Goal: Information Seeking & Learning: Learn about a topic

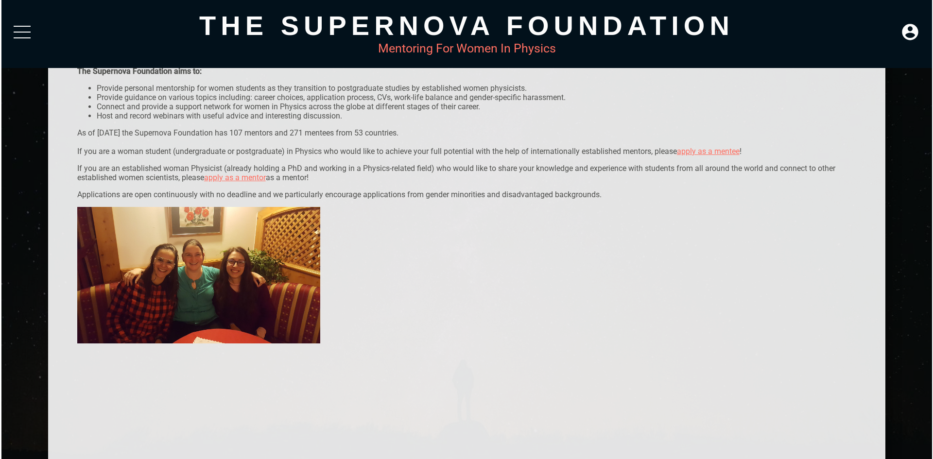
scroll to position [49, 0]
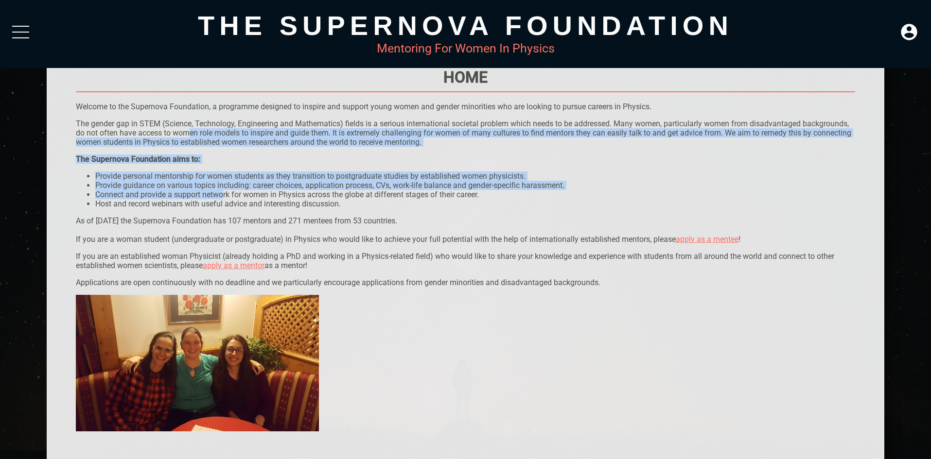
drag, startPoint x: 207, startPoint y: 160, endPoint x: 225, endPoint y: 198, distance: 42.0
click at [225, 198] on div "Home Welcome to the Supernova Foundation, a programme designed to inspire and s…" at bounding box center [466, 360] width 780 height 584
click at [204, 188] on li "Provide guidance on various topics including: career choices, application proce…" at bounding box center [475, 185] width 760 height 9
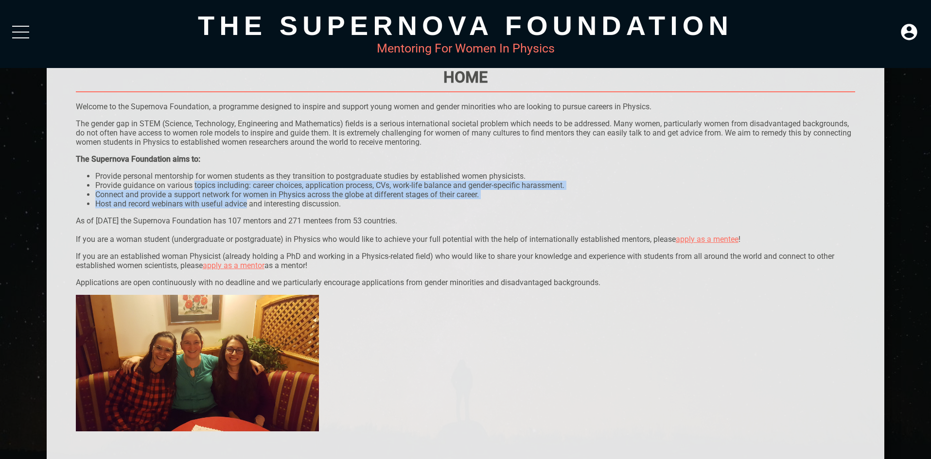
drag, startPoint x: 204, startPoint y: 188, endPoint x: 236, endPoint y: 209, distance: 38.7
click at [236, 209] on div "Home Welcome to the Supernova Foundation, a programme designed to inspire and s…" at bounding box center [466, 360] width 780 height 584
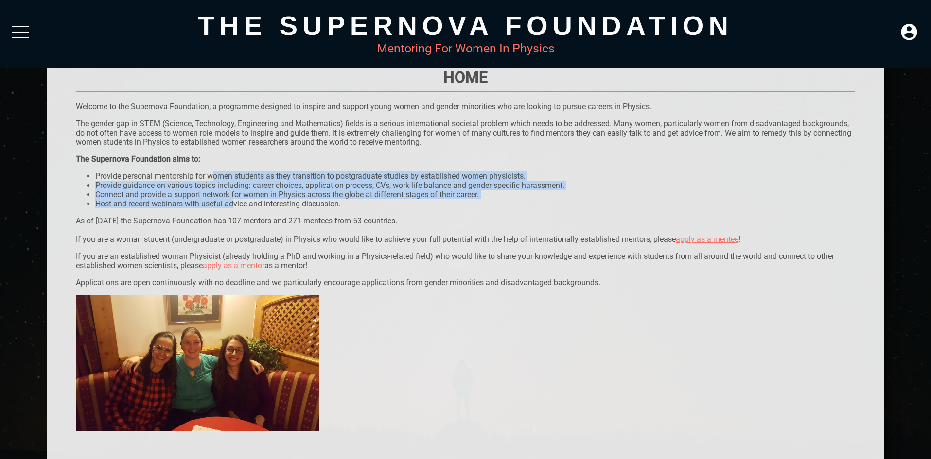
drag, startPoint x: 213, startPoint y: 179, endPoint x: 235, endPoint y: 207, distance: 34.9
click at [235, 207] on ul "Provide personal mentorship for women students as they transition to postgradua…" at bounding box center [466, 190] width 780 height 37
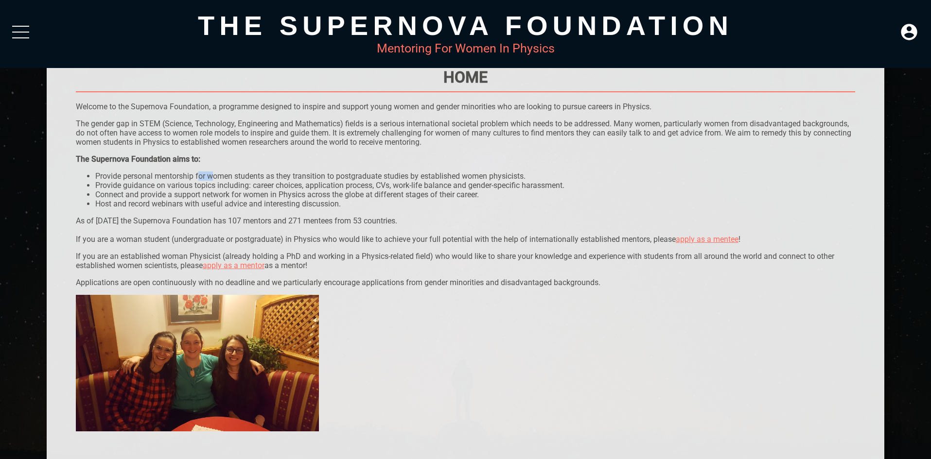
drag, startPoint x: 201, startPoint y: 168, endPoint x: 218, endPoint y: 182, distance: 22.1
click at [218, 182] on div "The Supernova Foundation aims to: Provide personal mentorship for women student…" at bounding box center [466, 182] width 780 height 54
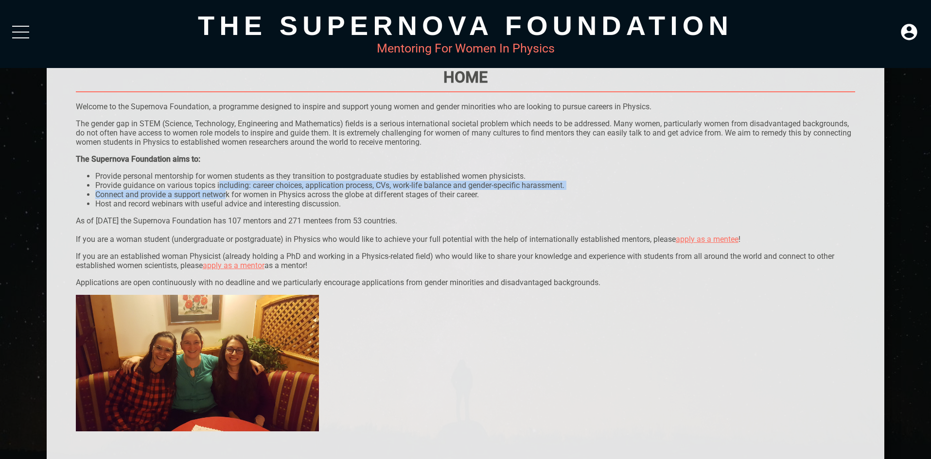
drag, startPoint x: 220, startPoint y: 184, endPoint x: 228, endPoint y: 194, distance: 13.1
click at [228, 194] on ul "Provide personal mentorship for women students as they transition to postgradua…" at bounding box center [466, 190] width 780 height 37
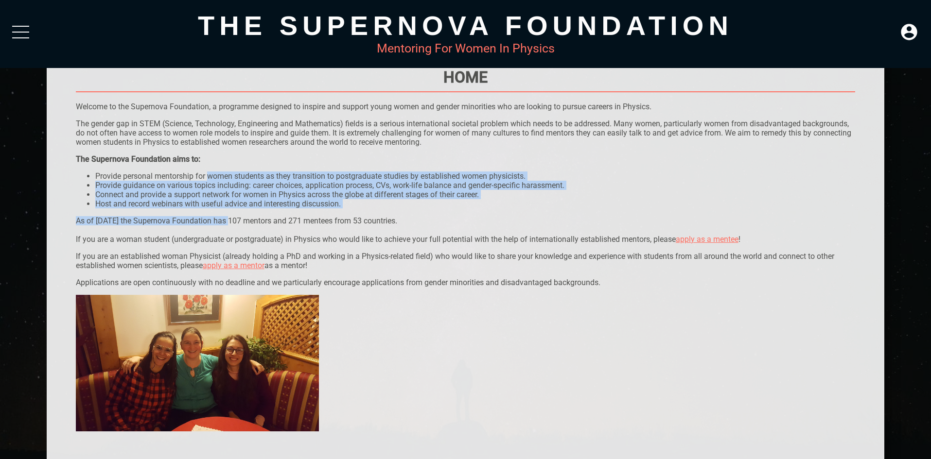
drag, startPoint x: 209, startPoint y: 174, endPoint x: 232, endPoint y: 214, distance: 46.8
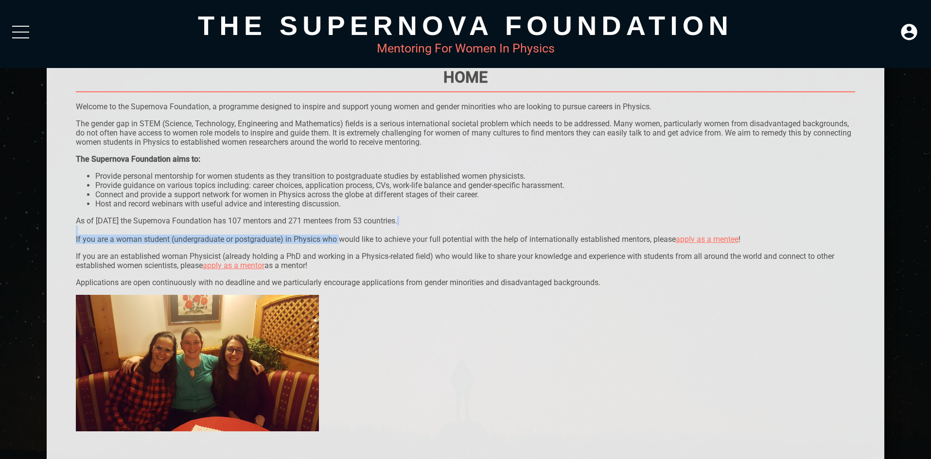
drag, startPoint x: 238, startPoint y: 226, endPoint x: 338, endPoint y: 236, distance: 100.2
click at [338, 236] on p "As of [DATE] the Supernova Foundation has 107 mentors and 271 mentees from 53 c…" at bounding box center [466, 230] width 780 height 28
click at [336, 230] on p "As of [DATE] the Supernova Foundation has 107 mentors and 271 mentees from 53 c…" at bounding box center [466, 230] width 780 height 28
click at [334, 238] on p "As of [DATE] the Supernova Foundation has 107 mentors and 271 mentees from 53 c…" at bounding box center [466, 230] width 780 height 28
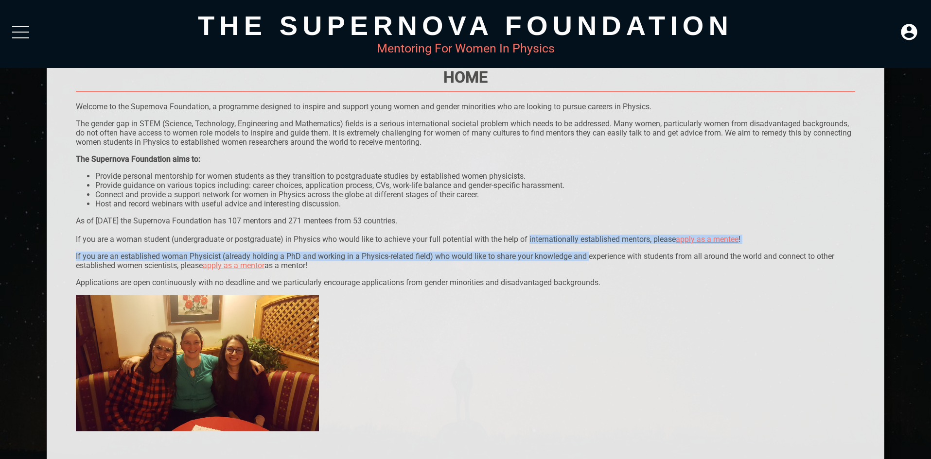
drag, startPoint x: 590, startPoint y: 245, endPoint x: 529, endPoint y: 240, distance: 60.9
click at [529, 240] on p "As of [DATE] the Supernova Foundation has 107 mentors and 271 mentees from 53 c…" at bounding box center [466, 230] width 780 height 28
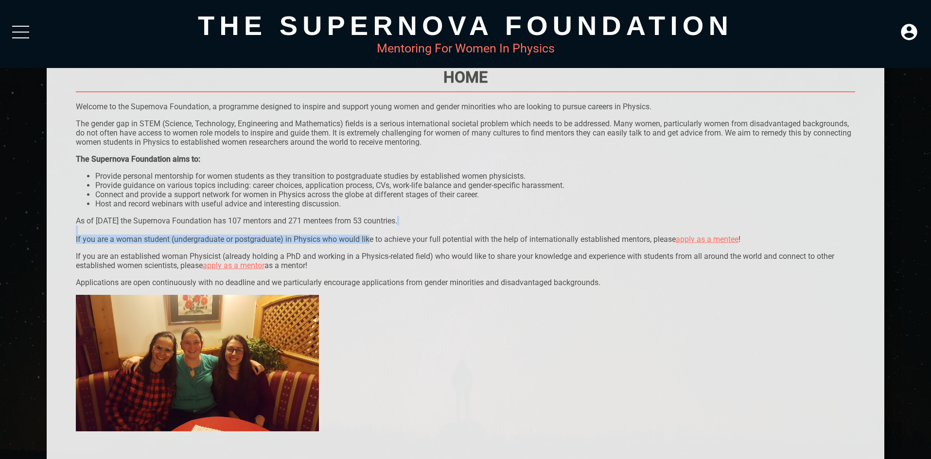
drag, startPoint x: 337, startPoint y: 232, endPoint x: 366, endPoint y: 237, distance: 29.6
click at [366, 237] on p "As of [DATE] the Supernova Foundation has 107 mentors and 271 mentees from 53 c…" at bounding box center [466, 230] width 780 height 28
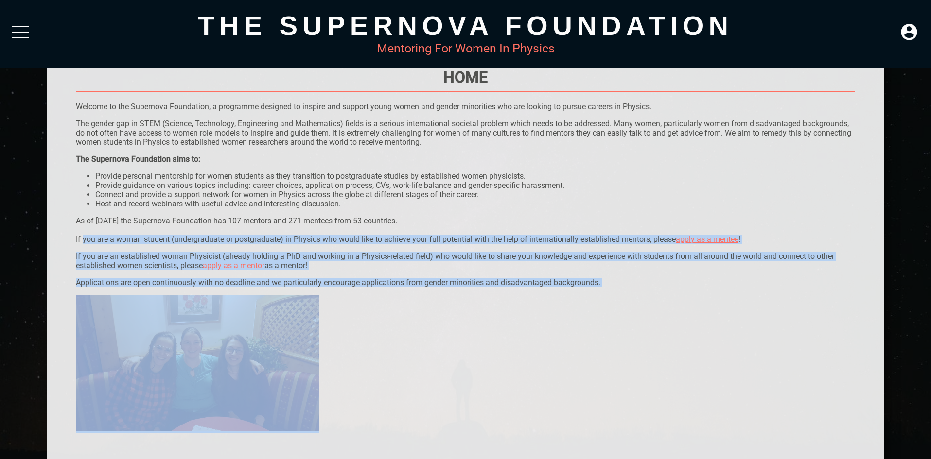
drag, startPoint x: 83, startPoint y: 237, endPoint x: 651, endPoint y: 286, distance: 569.9
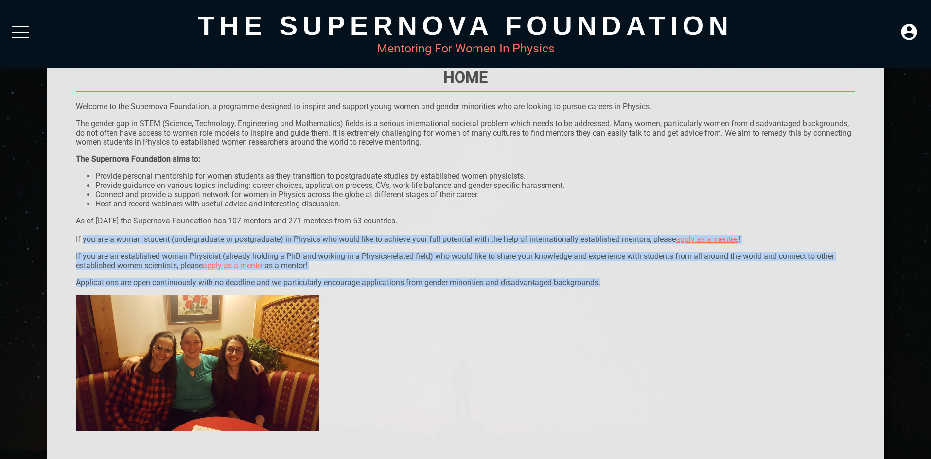
click at [649, 284] on p "Applications are open continuously with no deadline and we particularly encoura…" at bounding box center [466, 282] width 780 height 9
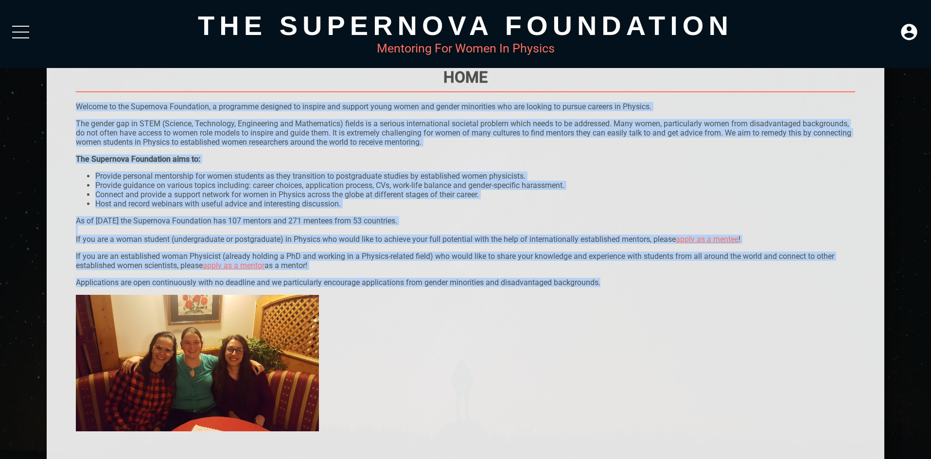
drag, startPoint x: 624, startPoint y: 280, endPoint x: 76, endPoint y: 98, distance: 577.6
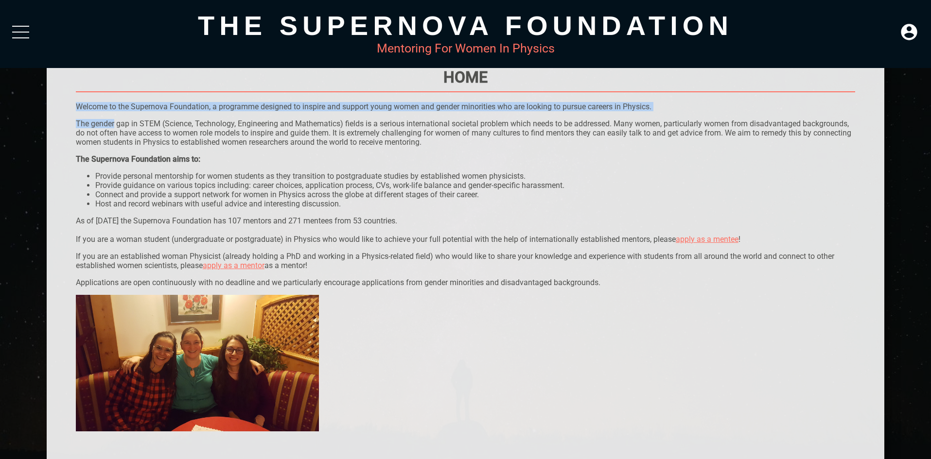
drag, startPoint x: 76, startPoint y: 98, endPoint x: 105, endPoint y: 125, distance: 39.9
click at [105, 125] on p "The gender gap in STEM (Science, Technology, Engineering and Mathematics) field…" at bounding box center [466, 133] width 780 height 28
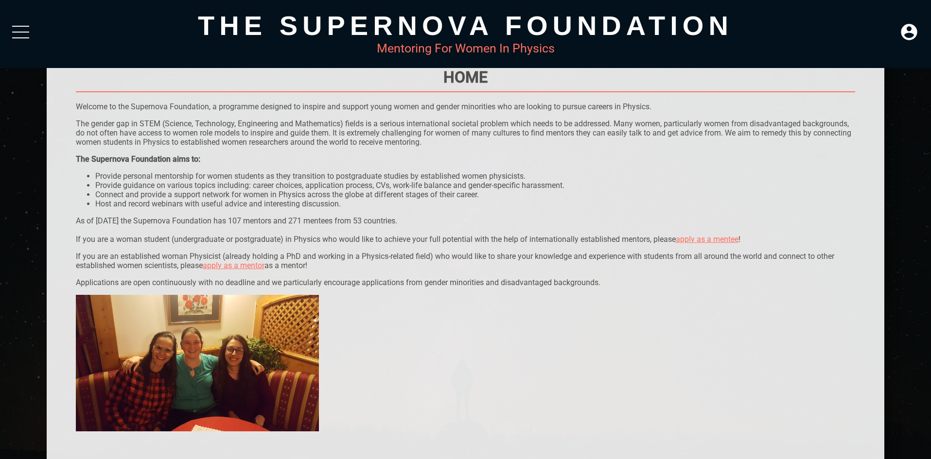
click at [37, 34] on div "The Supernova Foundation Mentoring For Women In Physics" at bounding box center [465, 34] width 931 height 68
click at [22, 29] on div at bounding box center [20, 34] width 17 height 17
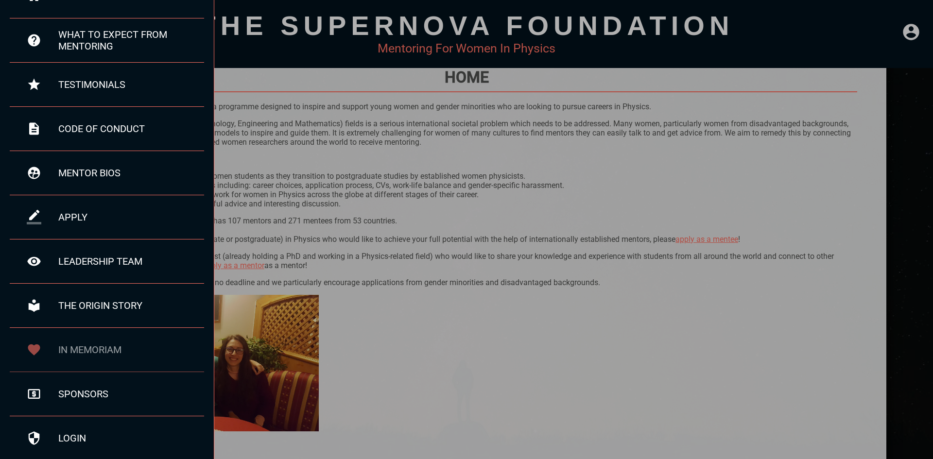
scroll to position [56, 0]
click at [93, 307] on div "in memoriam" at bounding box center [131, 349] width 146 height 12
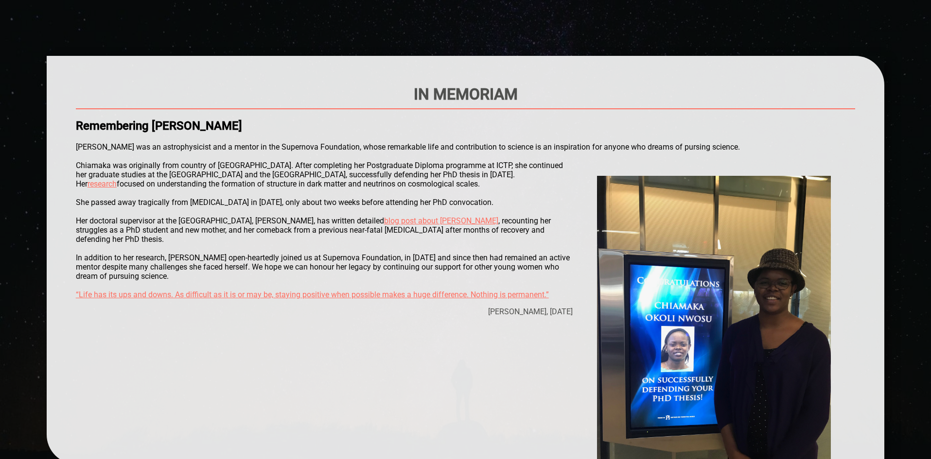
scroll to position [49, 0]
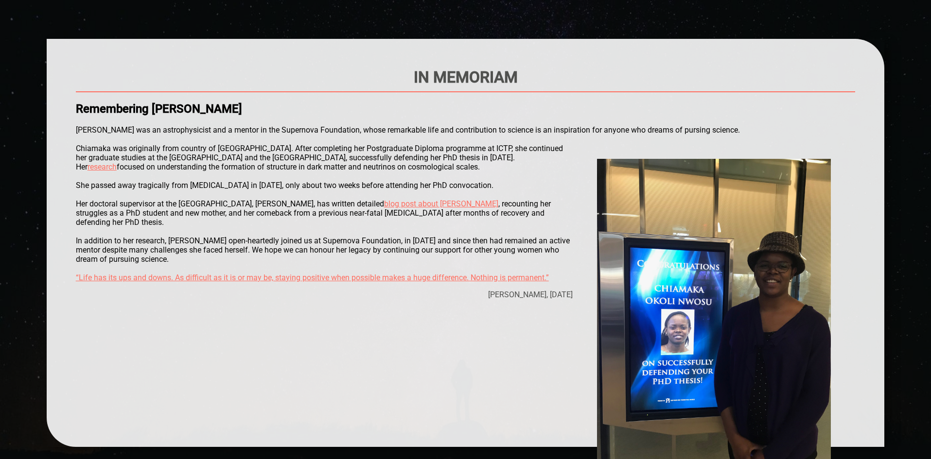
drag, startPoint x: 190, startPoint y: 94, endPoint x: 241, endPoint y: 107, distance: 52.8
click at [241, 107] on div "IN MEMORIAM Remembering [PERSON_NAME] [PERSON_NAME] was an astrophysicist and a…" at bounding box center [466, 243] width 780 height 350
click at [241, 108] on h2 "Remembering [PERSON_NAME]" at bounding box center [466, 109] width 780 height 14
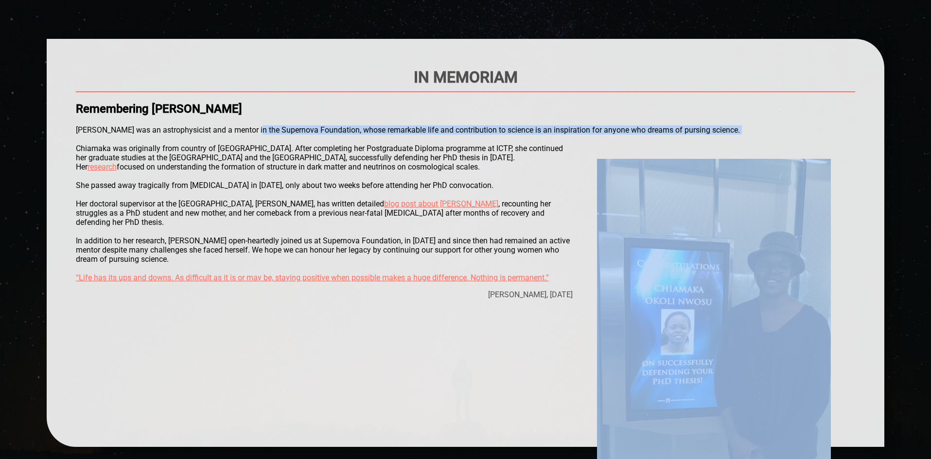
drag, startPoint x: 271, startPoint y: 137, endPoint x: 284, endPoint y: 147, distance: 16.9
click at [283, 147] on div "IN MEMORIAM Remembering [PERSON_NAME] [PERSON_NAME] was an astrophysicist and a…" at bounding box center [466, 243] width 780 height 350
click at [285, 148] on div "IN MEMORIAM Remembering [PERSON_NAME] [PERSON_NAME] was an astrophysicist and a…" at bounding box center [466, 243] width 780 height 350
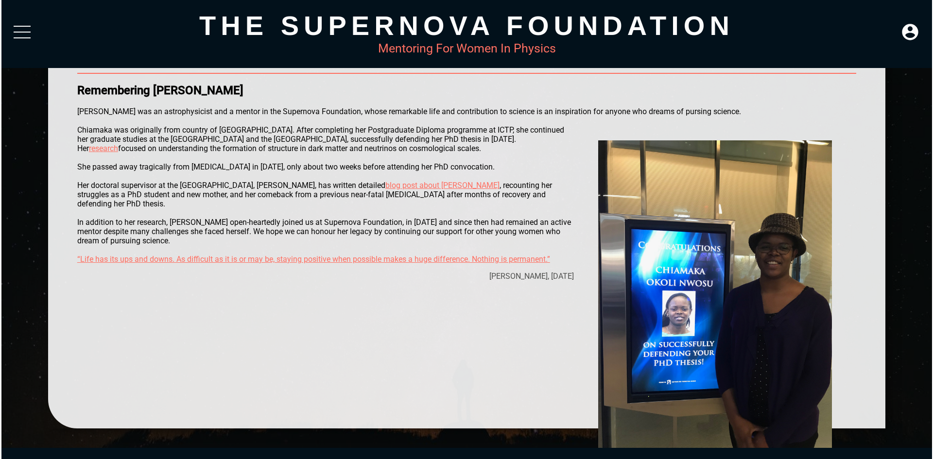
scroll to position [50, 0]
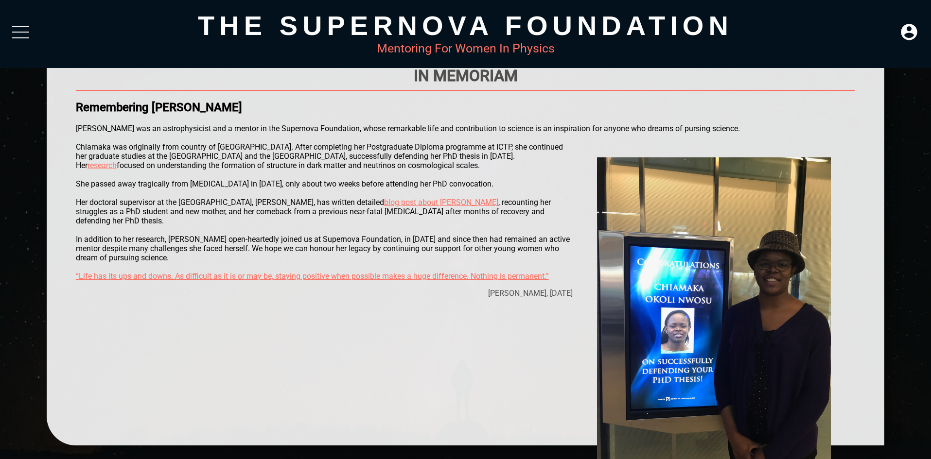
click at [22, 24] on div "The Supernova Foundation Mentoring For Women In Physics" at bounding box center [465, 34] width 931 height 68
click at [17, 29] on div at bounding box center [20, 34] width 17 height 17
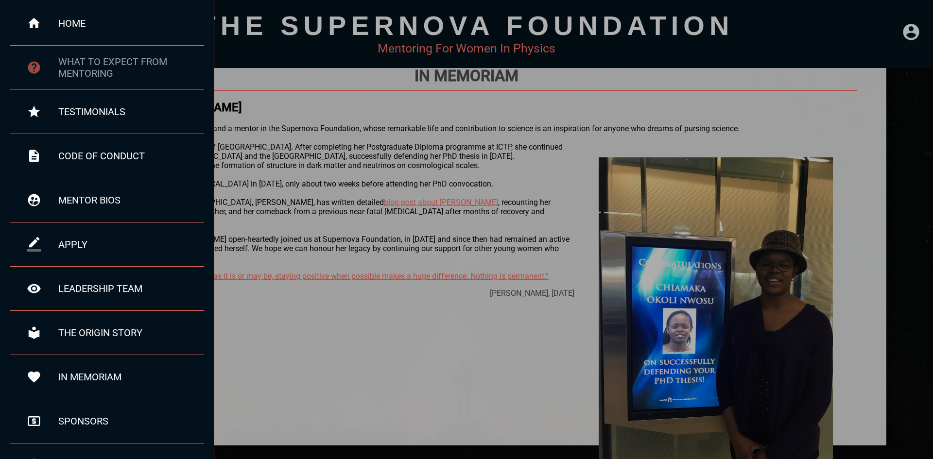
scroll to position [0, 0]
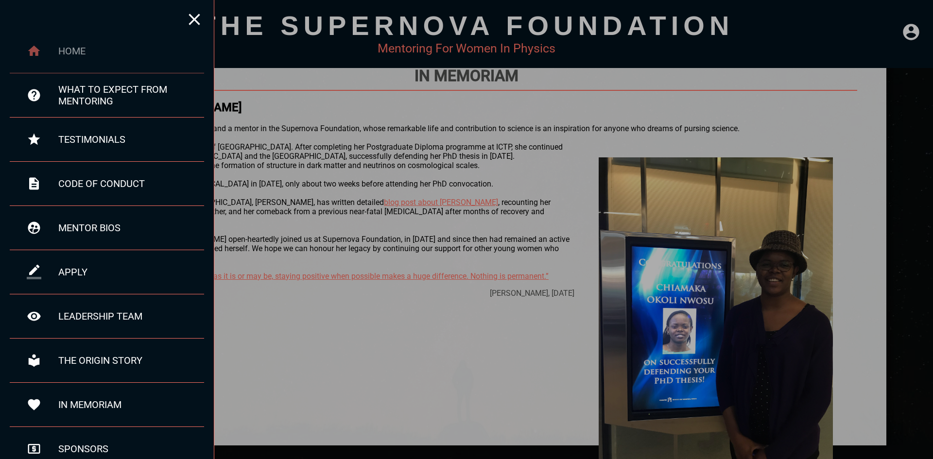
click at [157, 51] on div "home" at bounding box center [131, 51] width 146 height 12
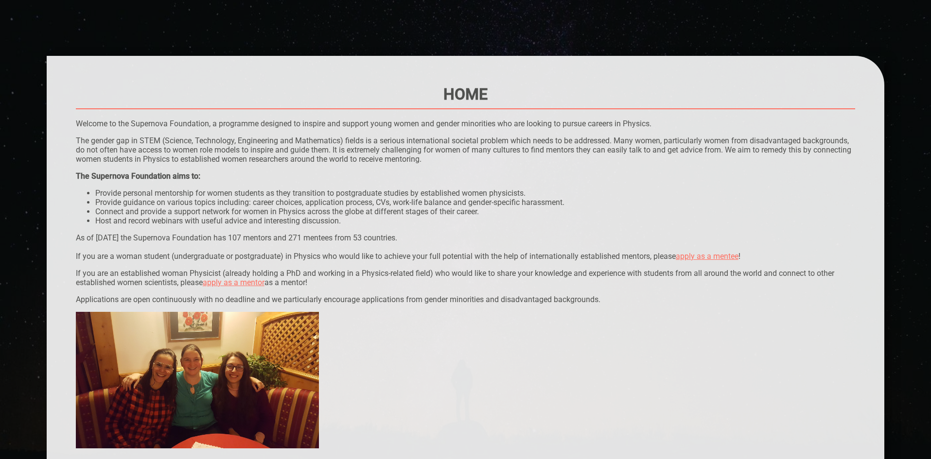
scroll to position [49, 0]
